Goal: Information Seeking & Learning: Learn about a topic

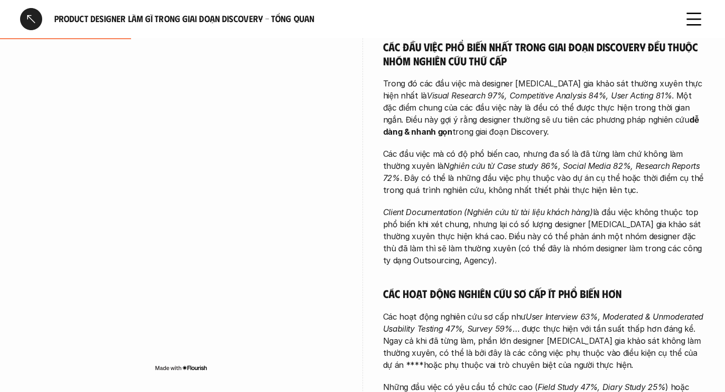
scroll to position [255, 0]
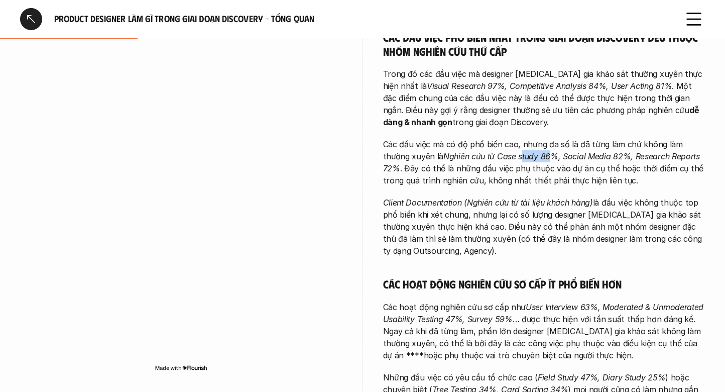
drag, startPoint x: 494, startPoint y: 158, endPoint x: 521, endPoint y: 157, distance: 27.1
click at [521, 158] on em "Nghiên cứu từ Case study 86%, Social Media 82%, Research Reports 72%" at bounding box center [542, 162] width 319 height 22
drag, startPoint x: 543, startPoint y: 158, endPoint x: 573, endPoint y: 158, distance: 29.6
click at [573, 158] on em "Nghiên cứu từ Case study 86%, Social Media 82%, Research Reports 72%" at bounding box center [542, 162] width 319 height 22
drag, startPoint x: 608, startPoint y: 156, endPoint x: 668, endPoint y: 158, distance: 59.8
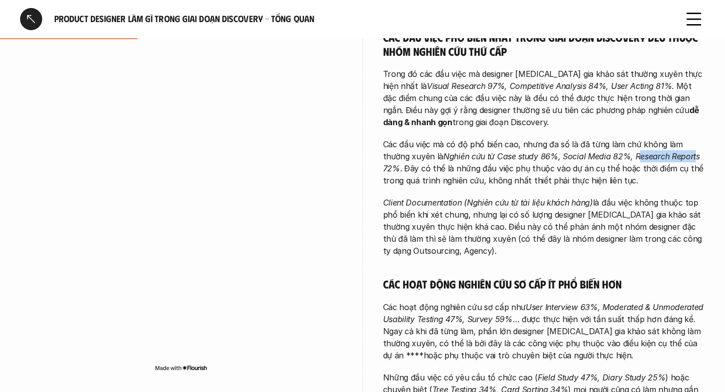
click at [668, 158] on em "Nghiên cứu từ Case study 86%, Social Media 82%, Research Reports 72%" at bounding box center [542, 162] width 319 height 22
drag, startPoint x: 398, startPoint y: 169, endPoint x: 462, endPoint y: 171, distance: 64.8
click at [462, 171] on p "Các đầu việc mà có độ phổ biến cao, nhưng đa số là đã từng làm chứ không làm th…" at bounding box center [544, 162] width 322 height 48
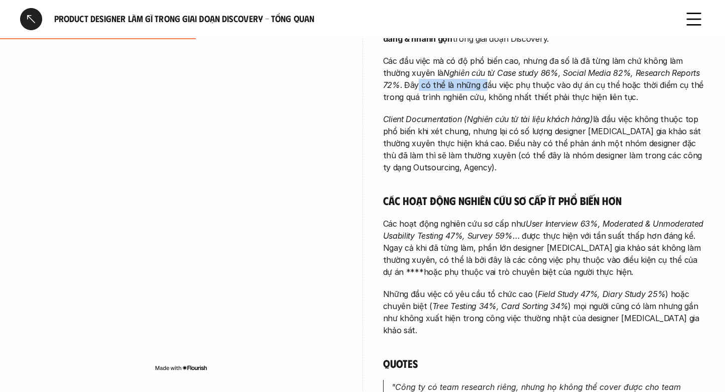
scroll to position [338, 0]
drag, startPoint x: 411, startPoint y: 123, endPoint x: 471, endPoint y: 120, distance: 60.3
click at [471, 120] on em "Client Documentation (Nghiên cứu từ tài liệu khách hàng)" at bounding box center [488, 119] width 210 height 10
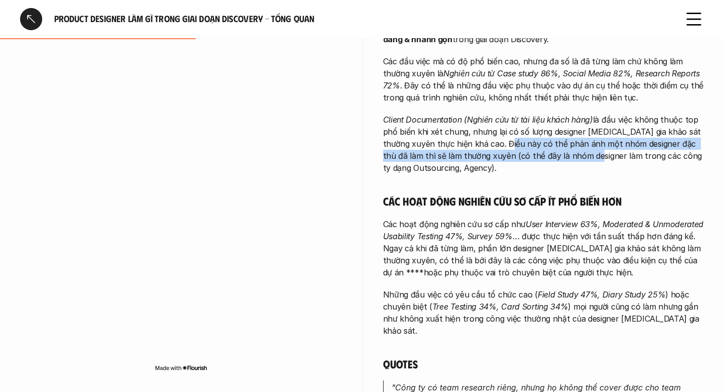
drag, startPoint x: 493, startPoint y: 143, endPoint x: 568, endPoint y: 157, distance: 76.6
click at [567, 157] on p "Client Documentation (Nghiên cứu từ tài liệu khách hàng) là đầu việc không thuộ…" at bounding box center [544, 143] width 322 height 60
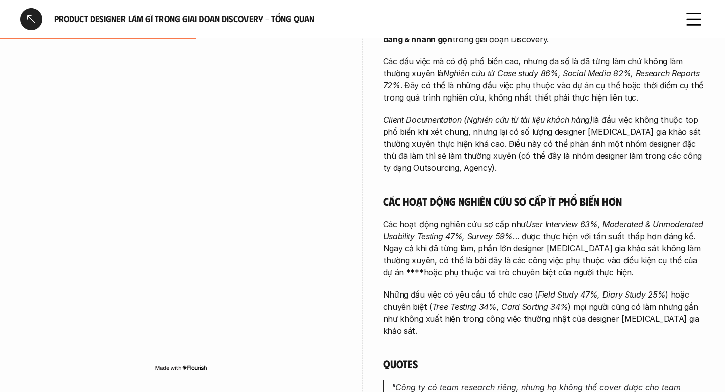
click at [594, 155] on p "Client Documentation (Nghiên cứu từ tài liệu khách hàng) là đầu việc không thuộ…" at bounding box center [544, 143] width 322 height 60
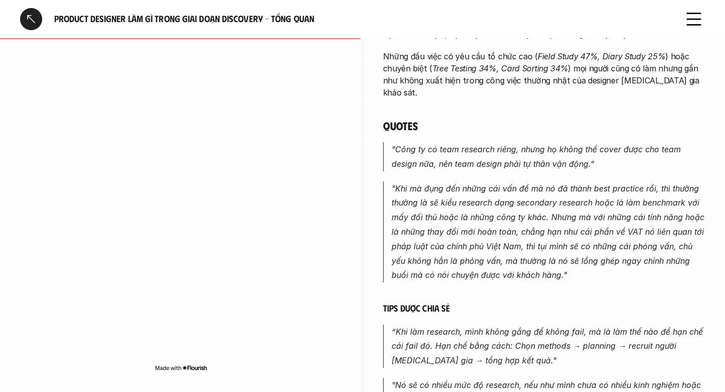
scroll to position [581, 0]
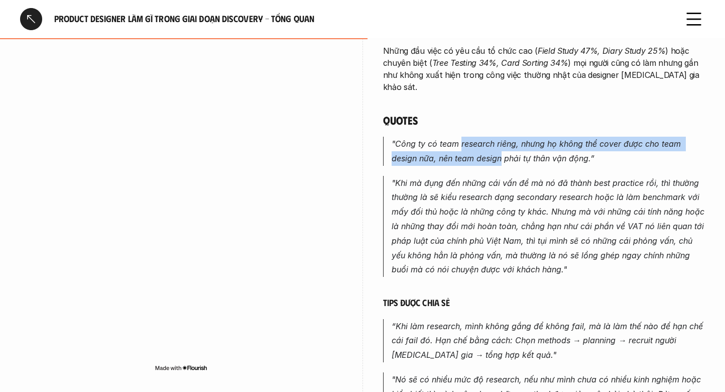
drag, startPoint x: 461, startPoint y: 135, endPoint x: 499, endPoint y: 147, distance: 39.5
click at [499, 147] on em ""Công ty có team research riêng, nhưng họ không thể cover được cho team design …" at bounding box center [538, 151] width 292 height 25
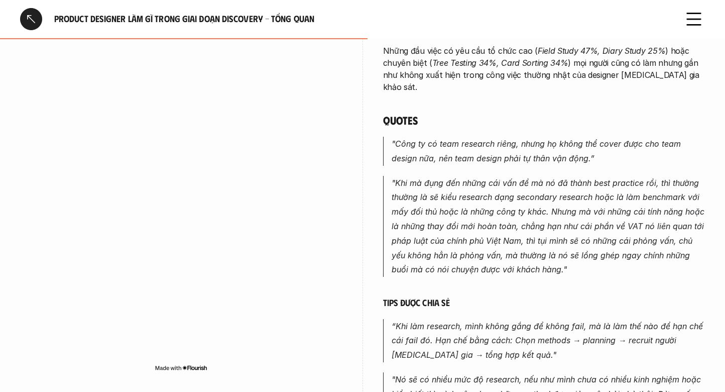
click at [499, 178] on em ""Khi mà đụng đến những cái vấn đề mà nó đã thành best practice rồi, thì thường …" at bounding box center [549, 226] width 315 height 97
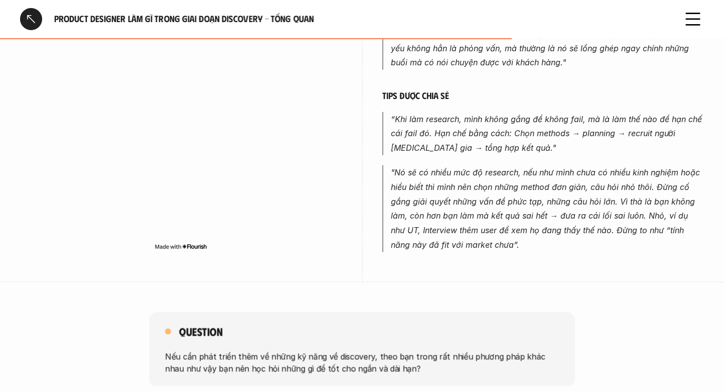
scroll to position [787, 0]
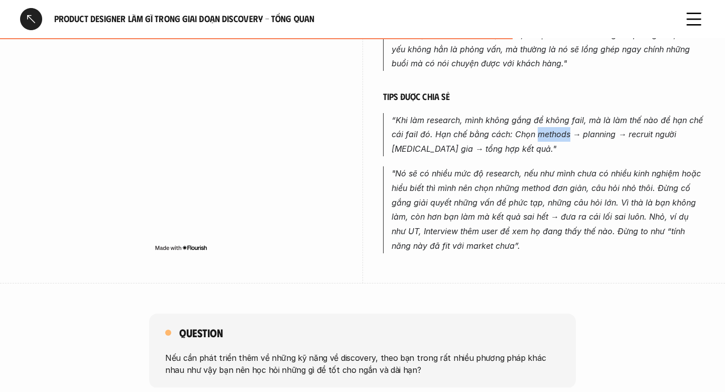
drag, startPoint x: 536, startPoint y: 126, endPoint x: 567, endPoint y: 127, distance: 31.1
click at [567, 127] on em "“Khi làm research, mình không gắng để không fail, mà là làm thế nào để hạn chế …" at bounding box center [549, 134] width 314 height 39
click at [535, 120] on em "“Khi làm research, mình không gắng để không fail, mà là làm thế nào để hạn chế …" at bounding box center [549, 134] width 314 height 39
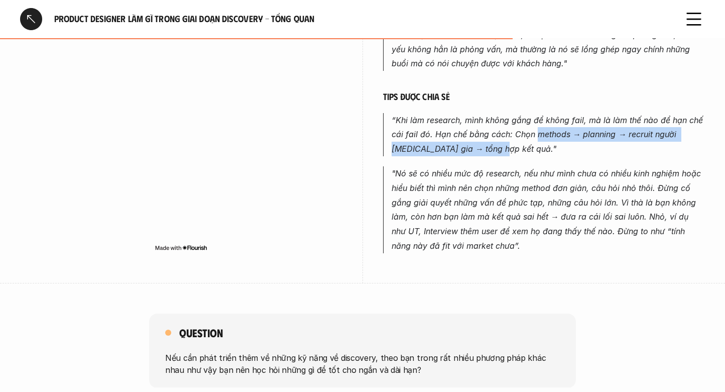
drag, startPoint x: 535, startPoint y: 120, endPoint x: 480, endPoint y: 133, distance: 56.1
click at [480, 133] on em "“Khi làm research, mình không gắng để không fail, mà là làm thế nào để hạn chế …" at bounding box center [549, 134] width 314 height 39
copy em "methods → planning → recruit người tham gia → tổng hợp kết quả"
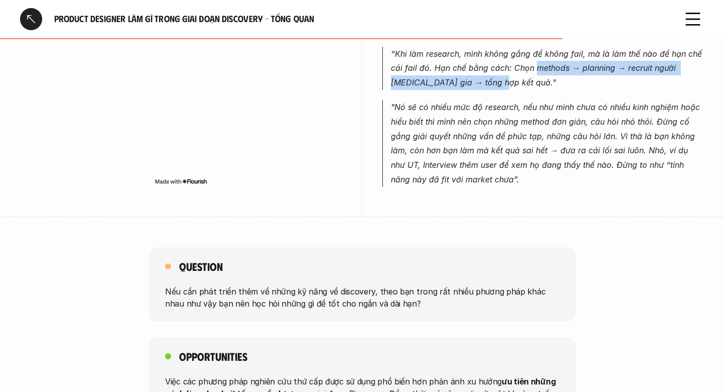
scroll to position [867, 0]
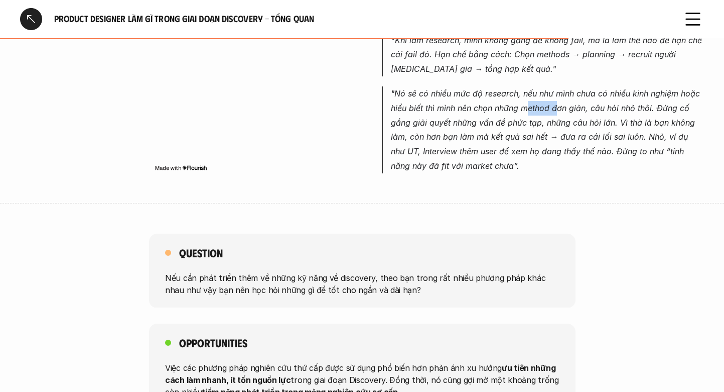
drag, startPoint x: 526, startPoint y: 95, endPoint x: 558, endPoint y: 95, distance: 32.1
click at [558, 95] on em ""Nó sẽ có nhiều mức độ research, nếu như mình chưa có nhiều kinh nghiệm hoặc hi…" at bounding box center [547, 129] width 312 height 82
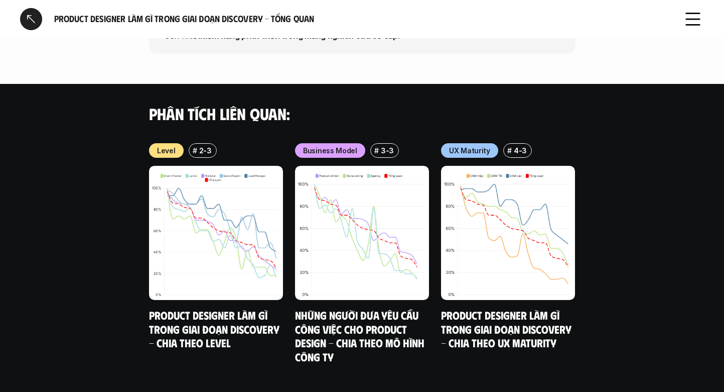
scroll to position [1239, 0]
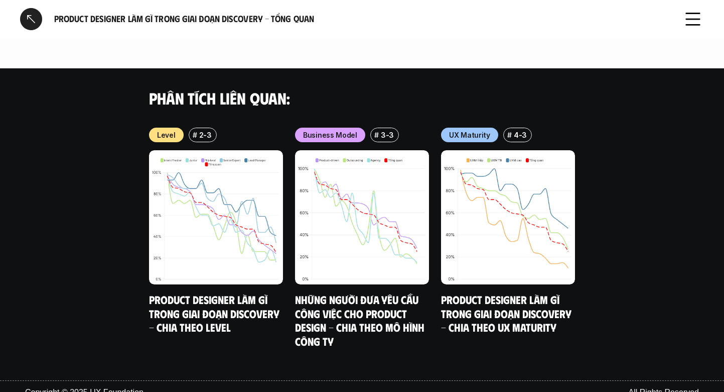
click at [38, 24] on div at bounding box center [31, 19] width 22 height 22
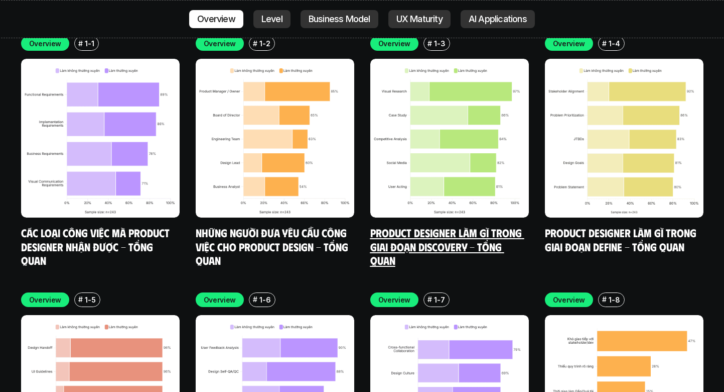
scroll to position [2942, 0]
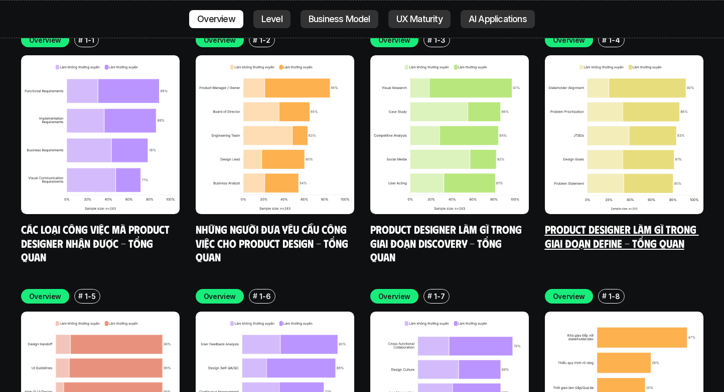
click at [570, 222] on link "Product Designer làm gì trong giai đoạn Define - Tổng quan" at bounding box center [622, 236] width 154 height 28
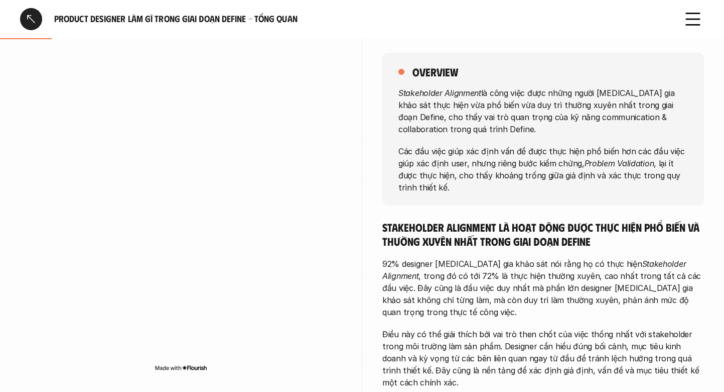
scroll to position [136, 0]
drag, startPoint x: 502, startPoint y: 147, endPoint x: 529, endPoint y: 150, distance: 27.8
click at [529, 150] on p "Các đầu việc giúp xác định vấn đề được thực hiện phổ biến hơn các đầu việc giúp…" at bounding box center [544, 168] width 290 height 48
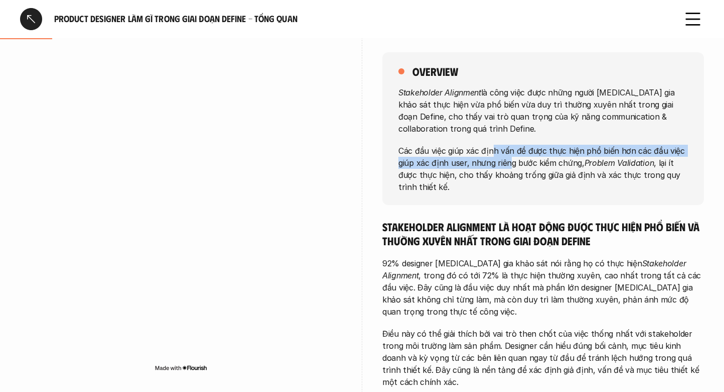
drag, startPoint x: 495, startPoint y: 148, endPoint x: 510, endPoint y: 166, distance: 23.5
click at [510, 166] on p "Các đầu việc giúp xác định vấn đề được thực hiện phổ biến hơn các đầu việc giúp…" at bounding box center [544, 168] width 290 height 48
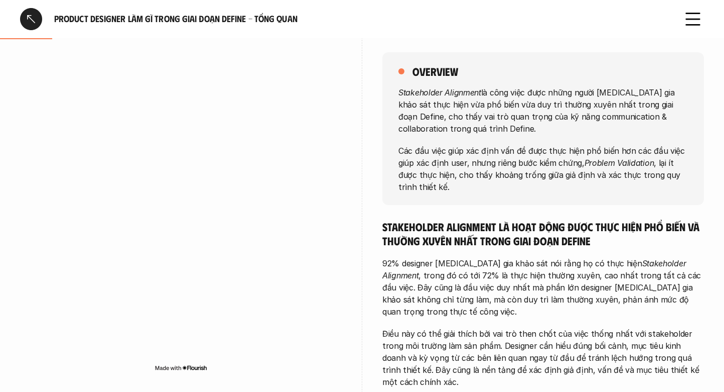
click at [508, 182] on p "Các đầu việc giúp xác định vấn đề được thực hiện phổ biến hơn các đầu việc giúp…" at bounding box center [544, 168] width 290 height 48
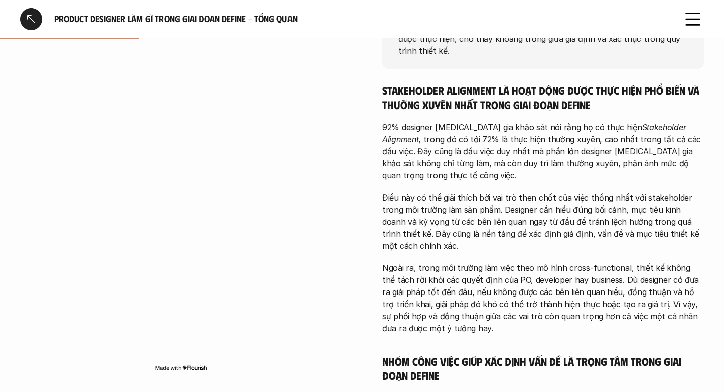
scroll to position [287, 0]
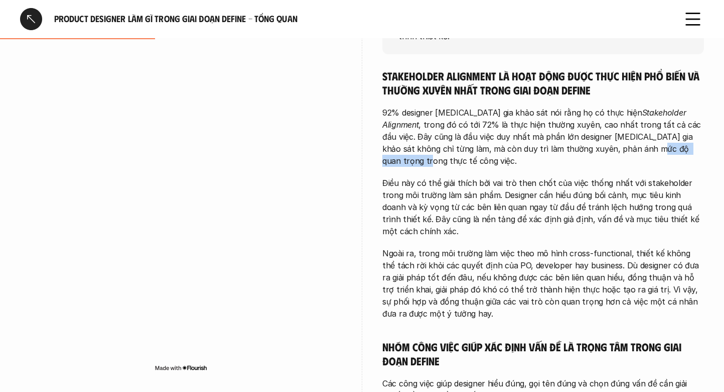
drag, startPoint x: 577, startPoint y: 149, endPoint x: 645, endPoint y: 150, distance: 67.8
click at [645, 151] on p "92% designer tham gia khảo sát nói rằng họ có thực hiện Stakeholder Alignment ,…" at bounding box center [544, 136] width 322 height 60
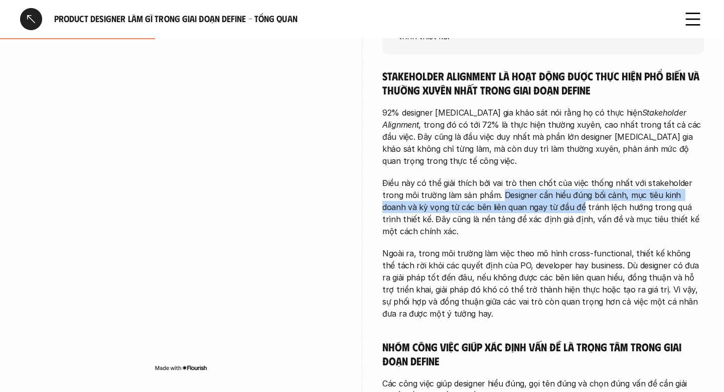
drag, startPoint x: 481, startPoint y: 182, endPoint x: 533, endPoint y: 194, distance: 53.1
click at [533, 194] on p "Điều này có thể giải thích bởi vai trò then chốt của việc thống nhất với stakeh…" at bounding box center [544, 207] width 322 height 60
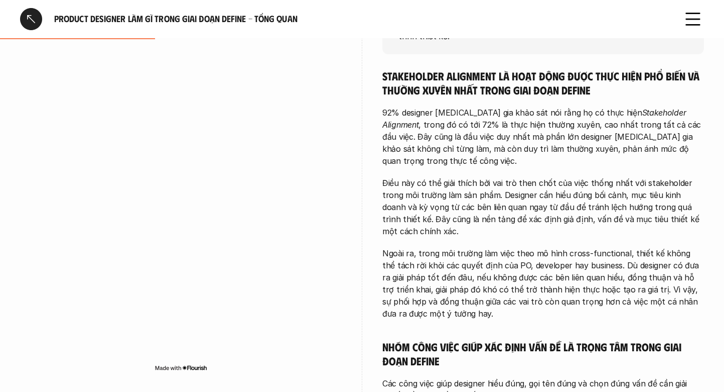
click at [508, 177] on p "Điều này có thể giải thích bởi vai trò then chốt của việc thống nhất với stakeh…" at bounding box center [544, 207] width 322 height 60
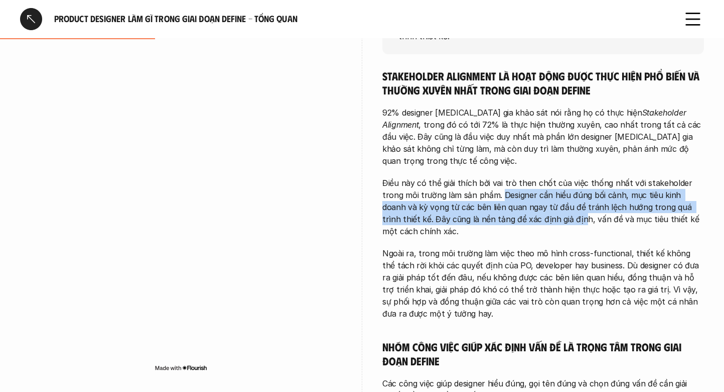
drag, startPoint x: 479, startPoint y: 185, endPoint x: 516, endPoint y: 211, distance: 44.7
click at [516, 211] on p "Điều này có thể giải thích bởi vai trò then chốt của việc thống nhất với stakeh…" at bounding box center [544, 207] width 322 height 60
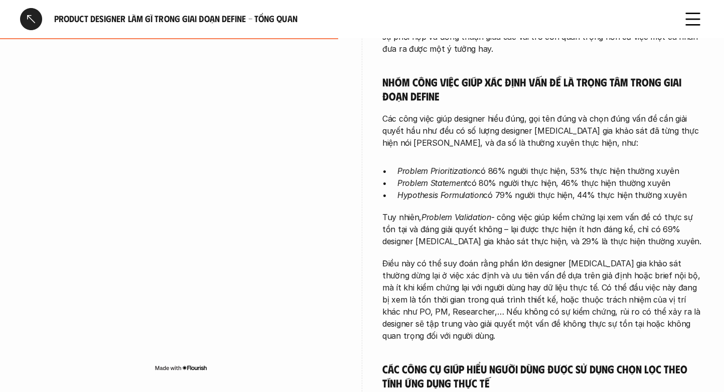
scroll to position [550, 0]
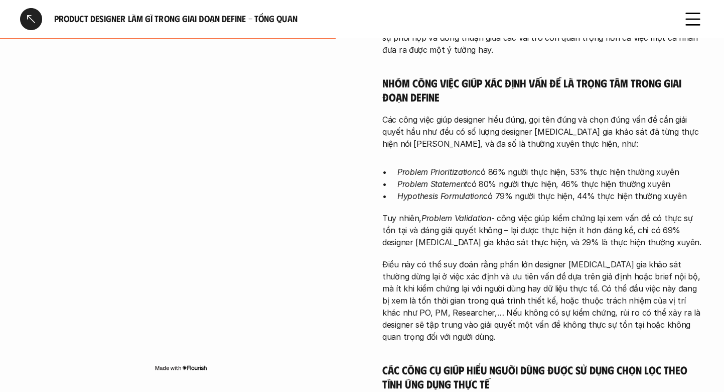
drag, startPoint x: 424, startPoint y: 195, endPoint x: 452, endPoint y: 195, distance: 28.1
click at [424, 213] on em "Problem Validation" at bounding box center [457, 218] width 70 height 10
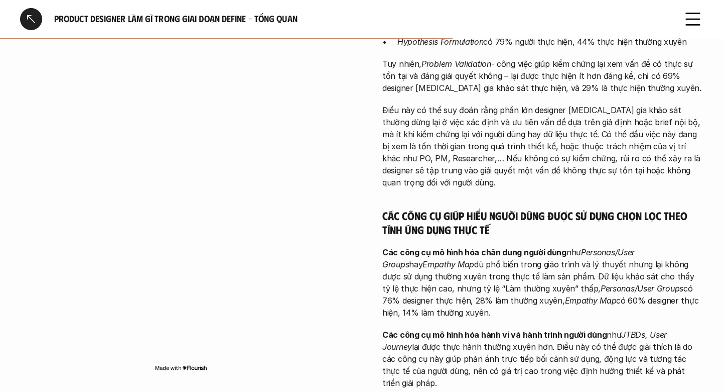
scroll to position [721, 0]
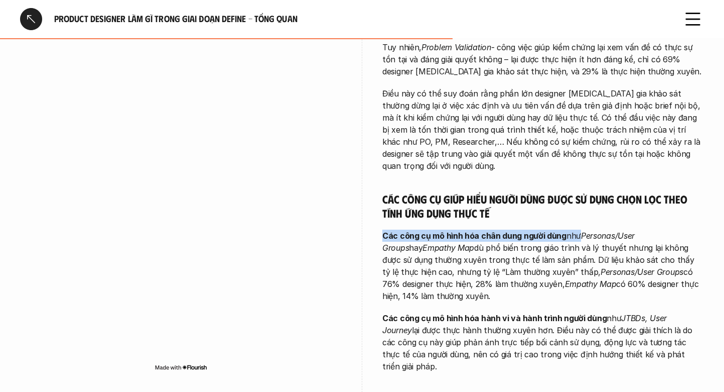
drag, startPoint x: 383, startPoint y: 210, endPoint x: 575, endPoint y: 212, distance: 192.3
click at [576, 229] on p "Các công cụ mô hình hóa chân dung người dùng như Personas/User Groups hay Empat…" at bounding box center [544, 265] width 322 height 72
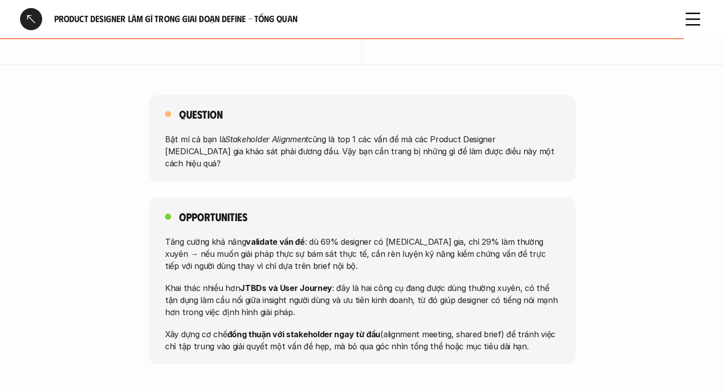
scroll to position [1059, 0]
drag, startPoint x: 310, startPoint y: 193, endPoint x: 361, endPoint y: 191, distance: 51.7
click at [361, 234] on p "Tăng cường khả năng validate vấn đề : dù 69% designer có tham gia, chỉ 29% làm …" at bounding box center [362, 252] width 395 height 36
click at [391, 234] on p "Tăng cường khả năng validate vấn đề : dù 69% designer có tham gia, chỉ 29% làm …" at bounding box center [362, 252] width 395 height 36
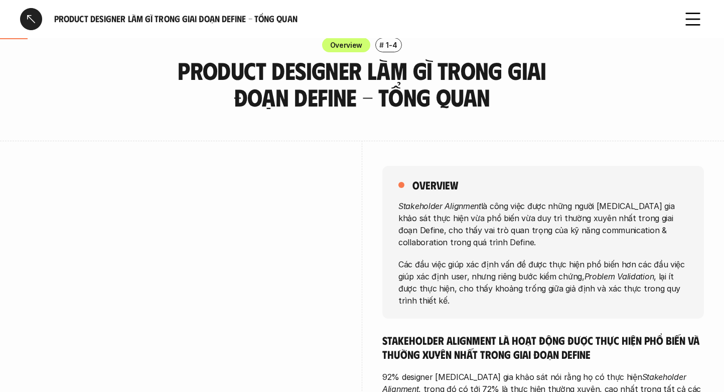
scroll to position [0, 0]
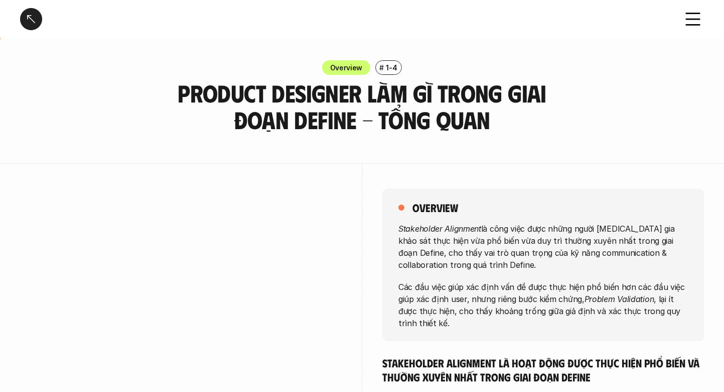
click at [524, 191] on div "overview Stakeholder Alignment là công việc được những người tham gia khảo sát …" at bounding box center [544, 264] width 322 height 153
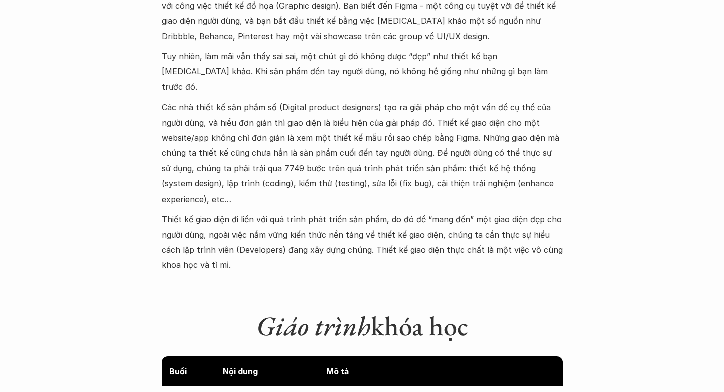
scroll to position [1048, 0]
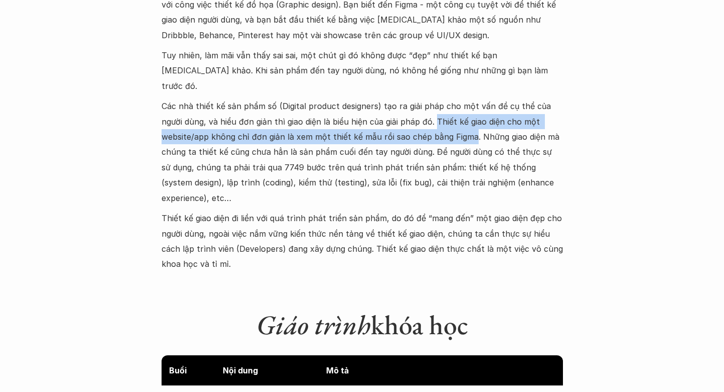
drag, startPoint x: 436, startPoint y: 104, endPoint x: 472, endPoint y: 123, distance: 40.6
click at [472, 123] on p "Các nhà thiết kế sản phẩm số (Digital product designers) tạo ra giải pháp cho m…" at bounding box center [363, 151] width 402 height 107
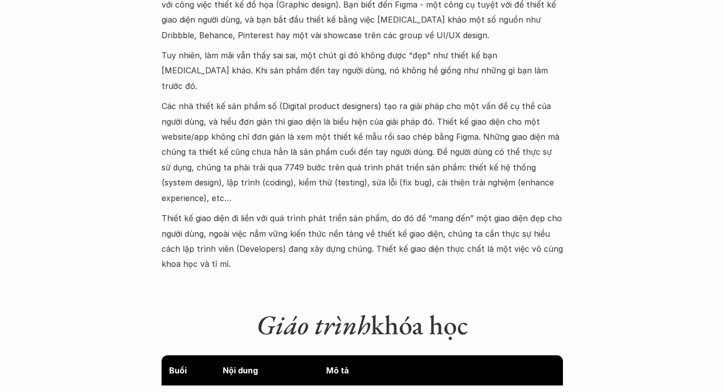
click at [470, 157] on p "Các nhà thiết kế sản phẩm số (Digital product designers) tạo ra giải pháp cho m…" at bounding box center [363, 151] width 402 height 107
drag, startPoint x: 286, startPoint y: 169, endPoint x: 306, endPoint y: 172, distance: 20.2
click at [306, 172] on p "Các nhà thiết kế sản phẩm số (Digital product designers) tạo ra giải pháp cho m…" at bounding box center [363, 151] width 402 height 107
drag, startPoint x: 348, startPoint y: 169, endPoint x: 379, endPoint y: 169, distance: 31.1
click at [383, 169] on p "Các nhà thiết kế sản phẩm số (Digital product designers) tạo ra giải pháp cho m…" at bounding box center [363, 151] width 402 height 107
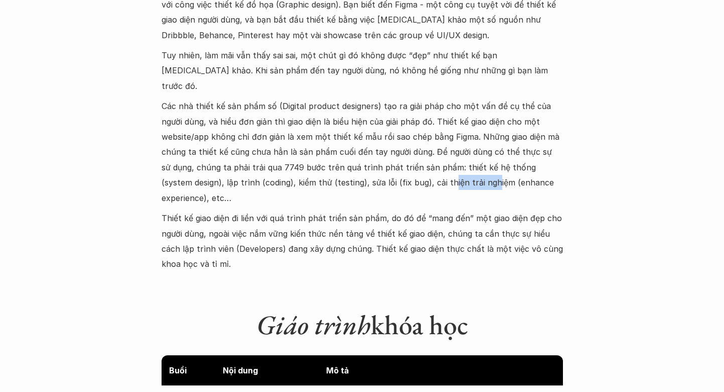
drag, startPoint x: 417, startPoint y: 167, endPoint x: 461, endPoint y: 168, distance: 44.7
click at [461, 168] on p "Các nhà thiết kế sản phẩm số (Digital product designers) tạo ra giải pháp cho m…" at bounding box center [363, 151] width 402 height 107
click at [332, 210] on p "Thiết kế giao diện đi liền với quá trình phát triển sản phẩm, do đó để “mang đế…" at bounding box center [363, 240] width 402 height 61
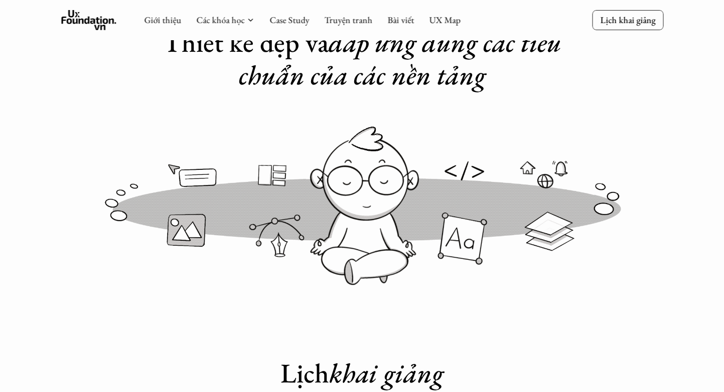
scroll to position [0, 0]
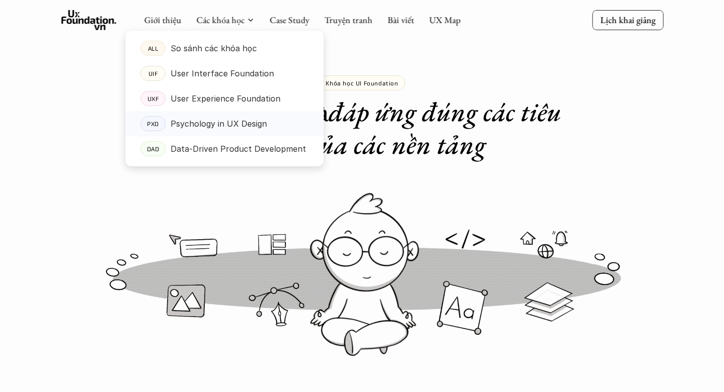
click at [218, 127] on p "Psychology in UX Design" at bounding box center [219, 123] width 96 height 15
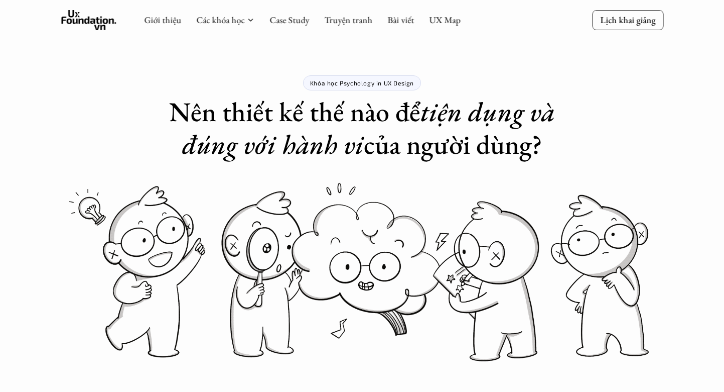
click at [345, 156] on em "tiện dụng và đúng với hành vi" at bounding box center [372, 128] width 380 height 68
click at [214, 20] on link "Các khóa học" at bounding box center [220, 20] width 48 height 12
click at [226, 23] on link "Các khóa học" at bounding box center [220, 20] width 48 height 12
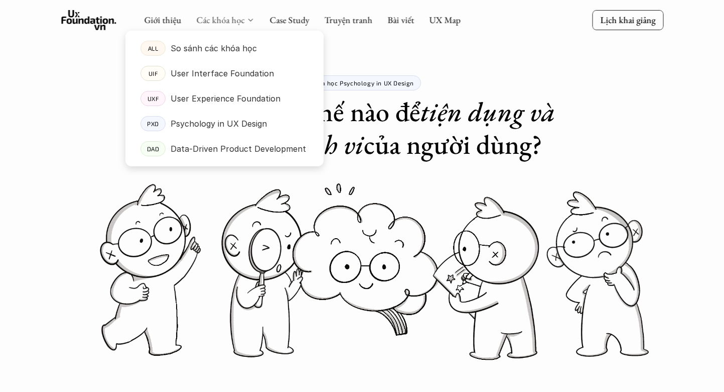
click at [235, 21] on link "Các khóa học" at bounding box center [220, 20] width 48 height 12
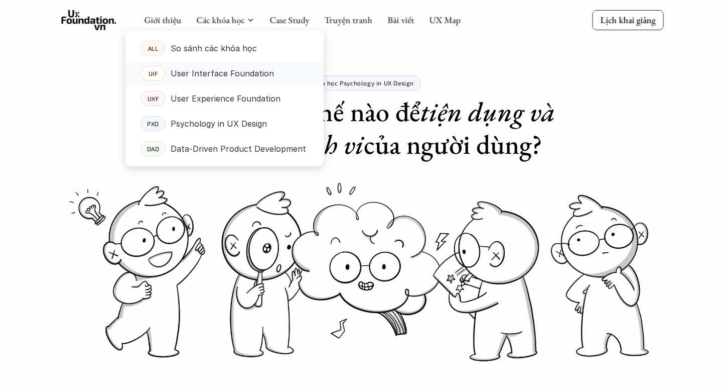
click at [233, 69] on p "User Interface Foundation" at bounding box center [222, 73] width 103 height 15
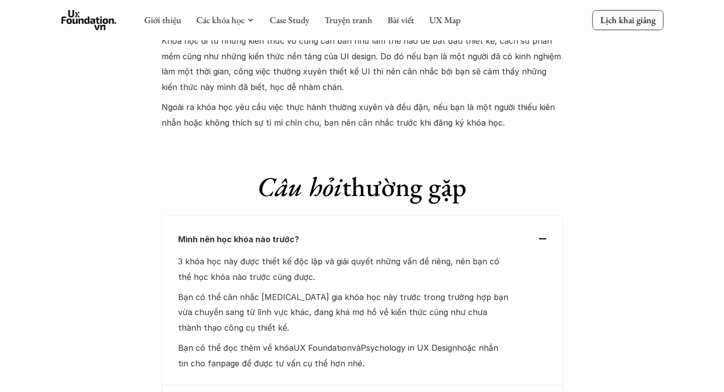
scroll to position [2957, 0]
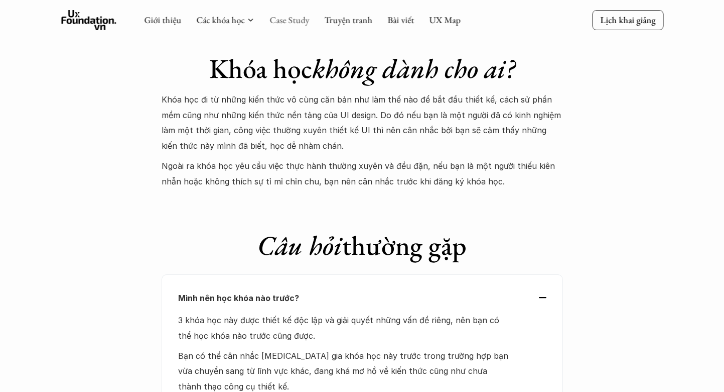
click at [281, 19] on link "Case Study" at bounding box center [290, 20] width 40 height 12
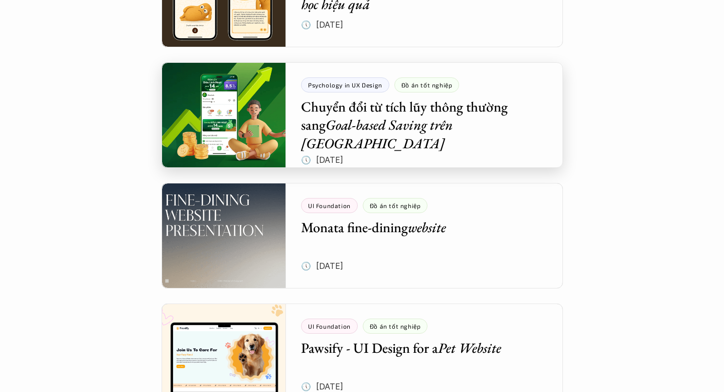
scroll to position [302, 0]
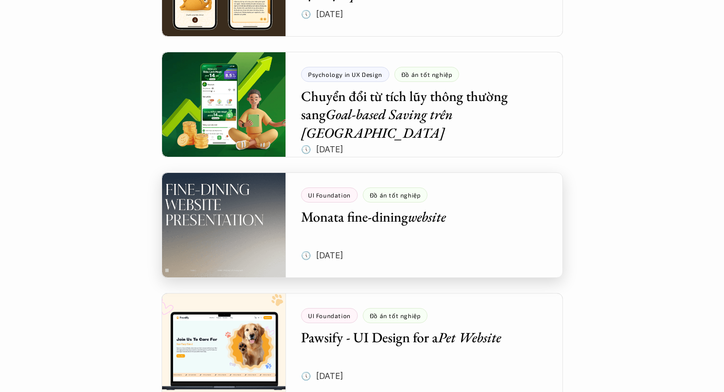
click at [402, 218] on div at bounding box center [363, 224] width 402 height 105
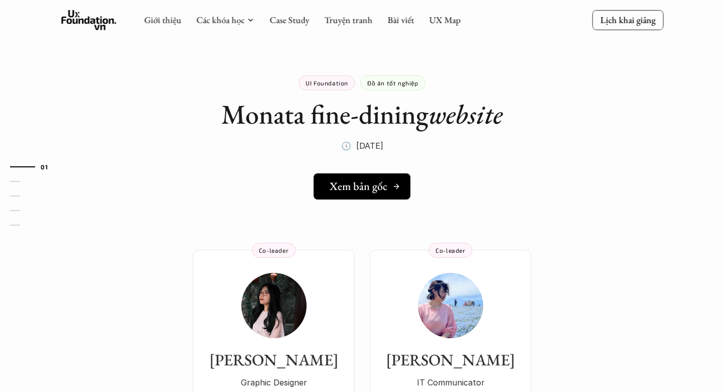
click at [375, 178] on link "Xem bản gốc" at bounding box center [362, 186] width 97 height 26
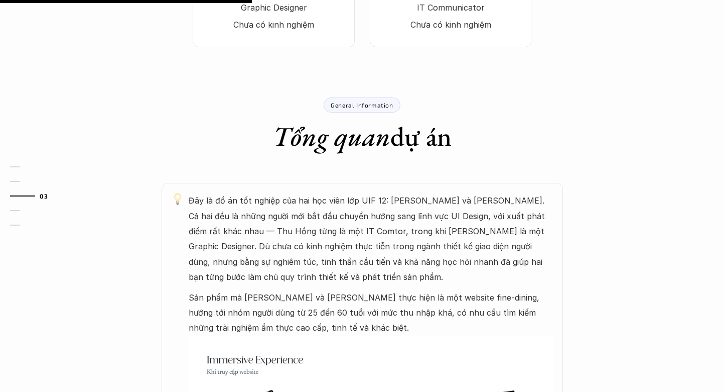
scroll to position [386, 0]
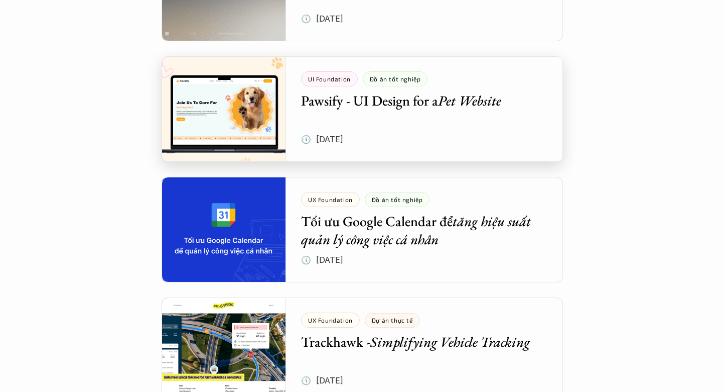
scroll to position [542, 0]
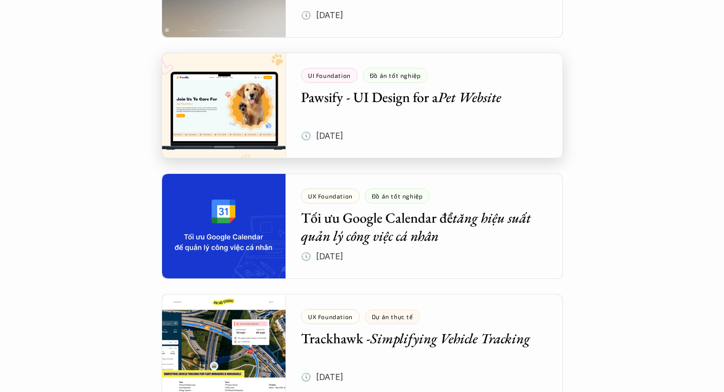
click at [376, 95] on div at bounding box center [363, 105] width 402 height 105
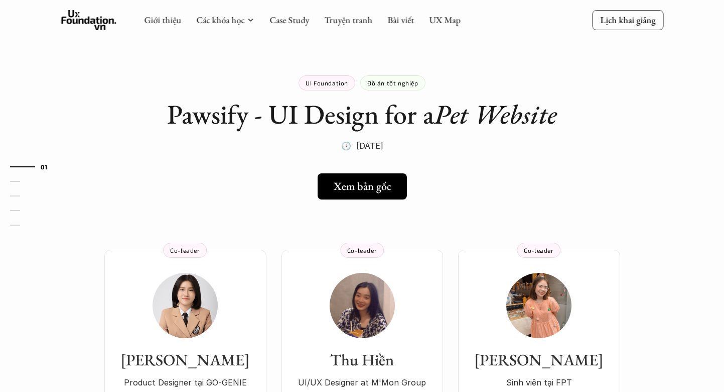
click at [376, 95] on div "UI Foundation Đồ án tốt nghiệp Pawsify - UI Design for a Pet Website 🕔 3 thg 3,…" at bounding box center [363, 101] width 402 height 103
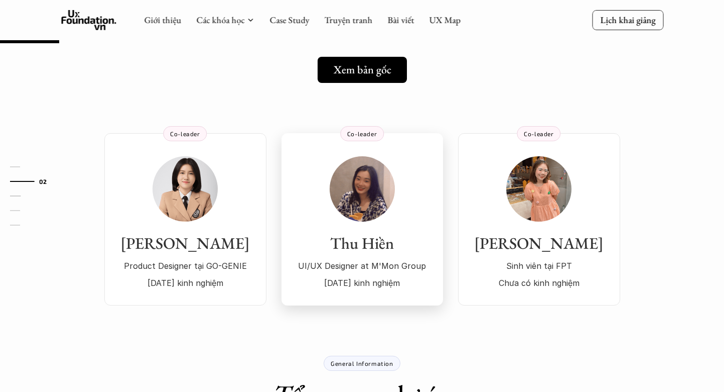
scroll to position [84, 0]
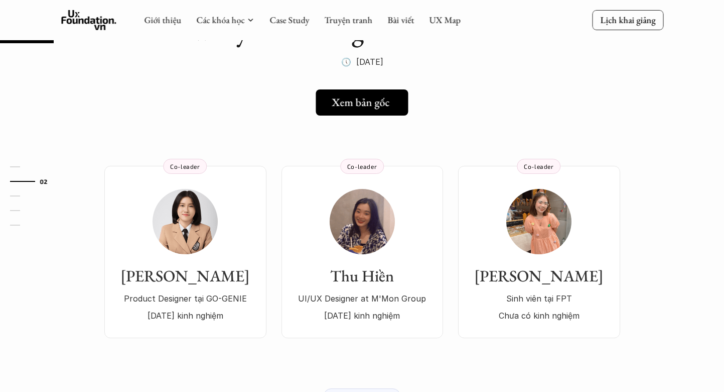
click at [386, 102] on h5 "Xem bản gốc" at bounding box center [361, 102] width 58 height 13
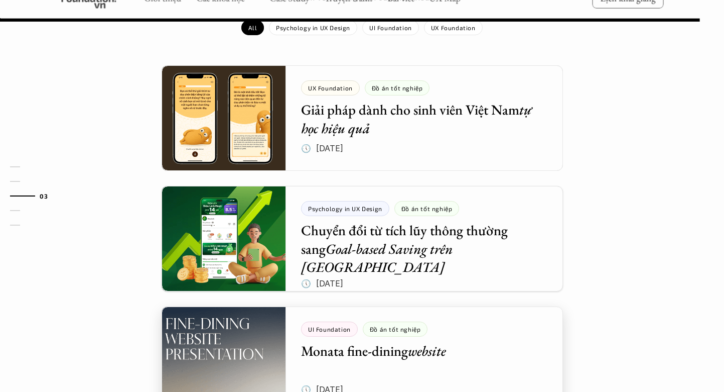
scroll to position [1097, 0]
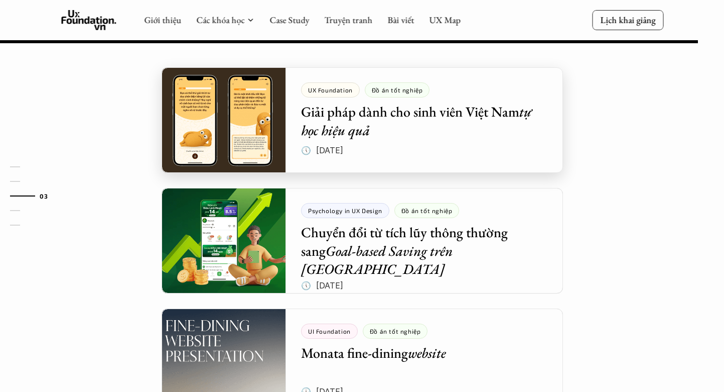
click at [362, 87] on div at bounding box center [363, 119] width 402 height 105
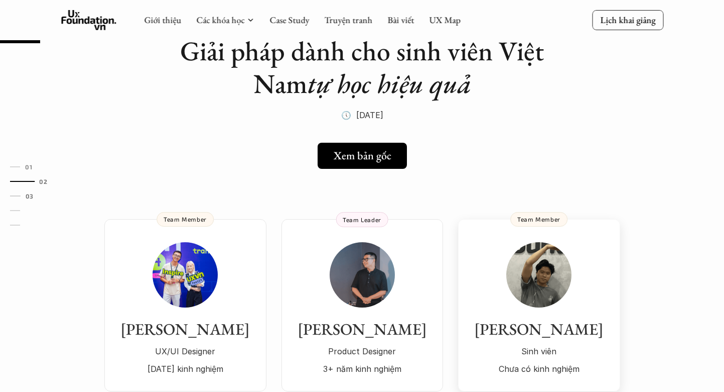
scroll to position [55, 0]
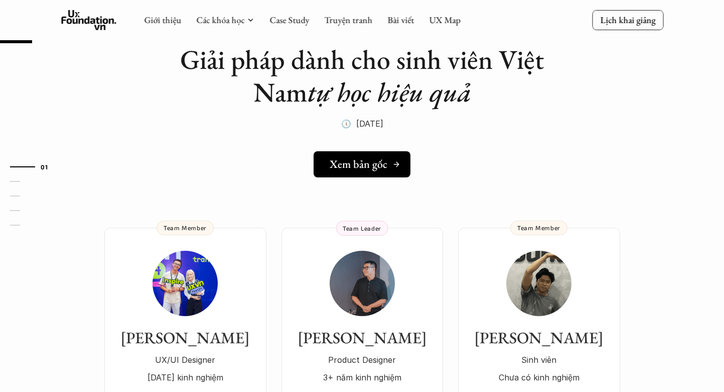
click at [375, 160] on h5 "Xem bản gốc" at bounding box center [359, 164] width 58 height 13
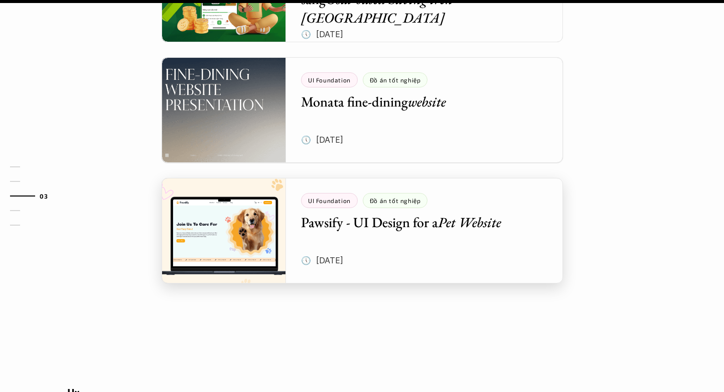
scroll to position [1320, 0]
